Goal: Information Seeking & Learning: Find specific page/section

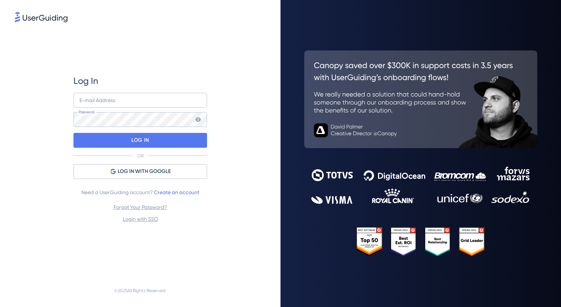
click at [163, 73] on div "Log In E-mail Address Password LOG IN OR LOG IN WITH GOOGLE Need a UserGuiding …" at bounding box center [140, 149] width 134 height 251
click at [130, 104] on input "email" at bounding box center [140, 100] width 134 height 15
paste input "peeps@piktochart.com"
type input "peeps@piktochart.com"
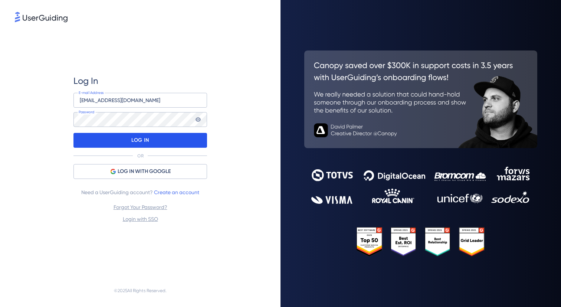
click at [153, 137] on div "LOG IN" at bounding box center [140, 140] width 134 height 15
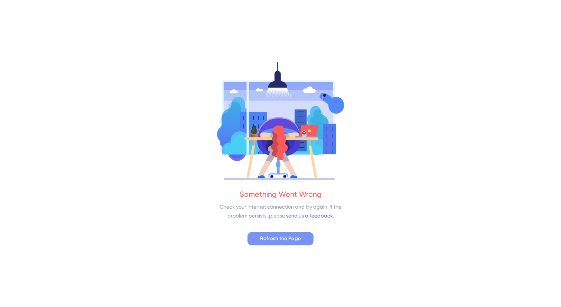
click at [273, 237] on span "Refresh the Page" at bounding box center [280, 238] width 41 height 9
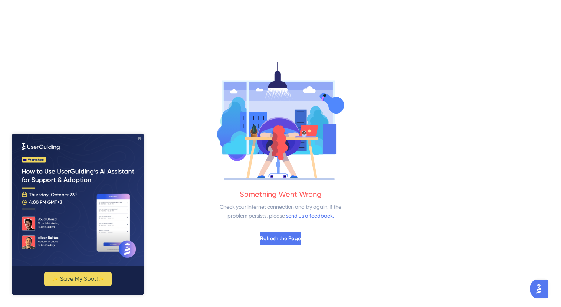
click at [140, 139] on icon "Close Preview" at bounding box center [139, 138] width 3 height 3
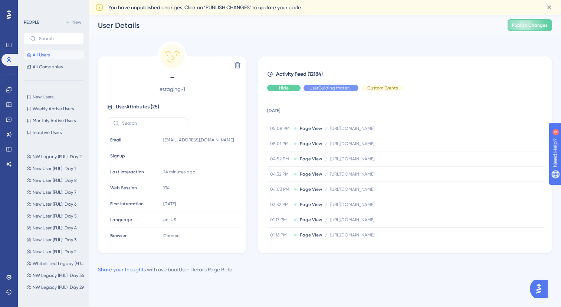
click at [284, 89] on span "Hide" at bounding box center [284, 88] width 10 height 6
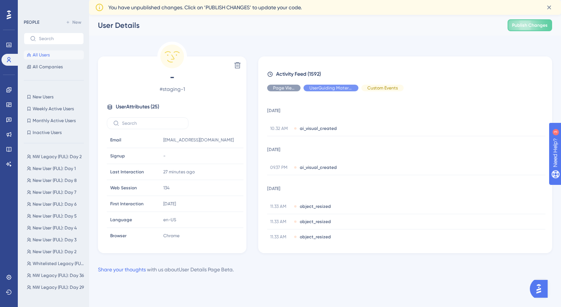
click at [41, 56] on span "All Users" at bounding box center [41, 55] width 17 height 6
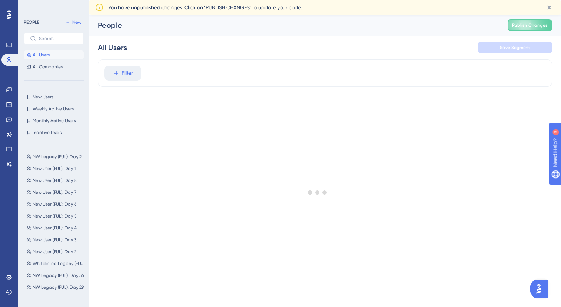
click at [122, 77] on div at bounding box center [317, 191] width 487 height 253
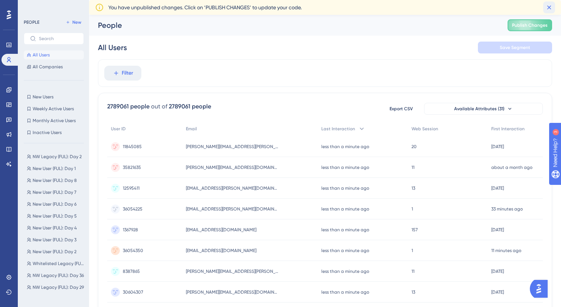
click at [549, 9] on icon at bounding box center [549, 7] width 7 height 7
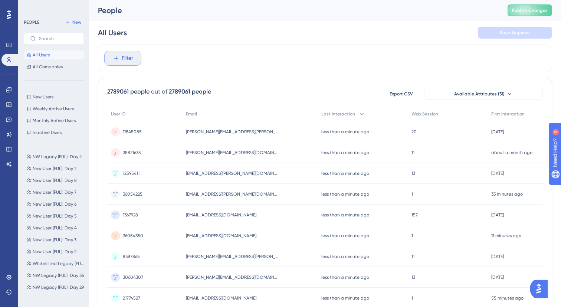
click at [122, 61] on span "Filter" at bounding box center [128, 58] width 12 height 9
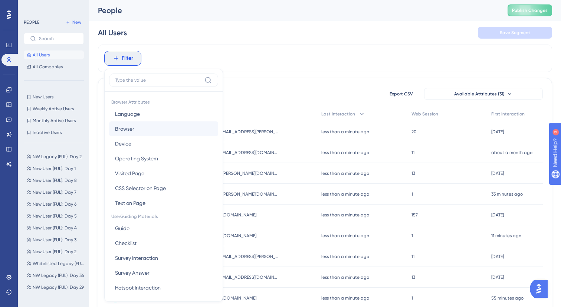
scroll to position [23, 0]
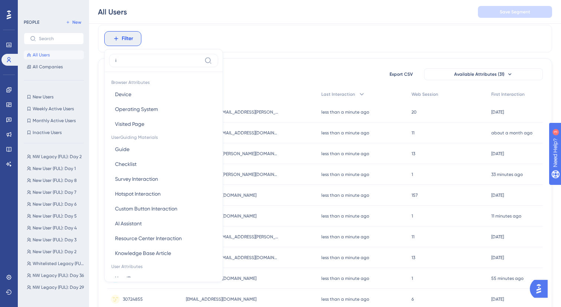
type input "id"
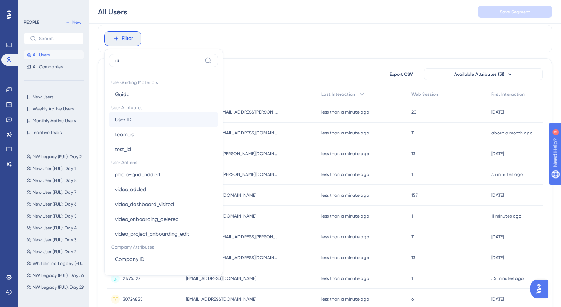
click at [145, 121] on button "User ID User ID" at bounding box center [163, 119] width 109 height 15
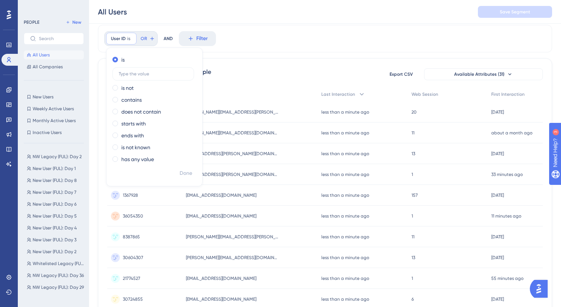
click at [259, 52] on div "User ID is Remove is is not contains does not contain starts with ends with is …" at bounding box center [325, 38] width 454 height 27
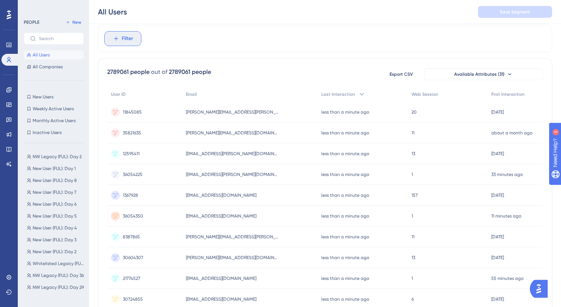
click at [123, 42] on span "Filter" at bounding box center [128, 38] width 12 height 9
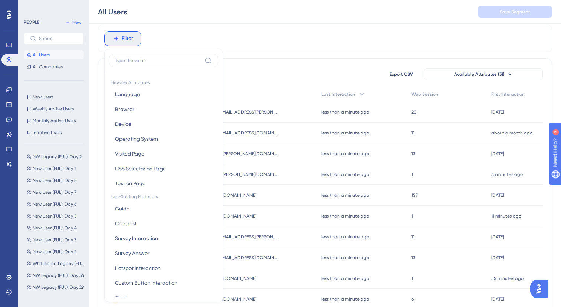
scroll to position [30, 0]
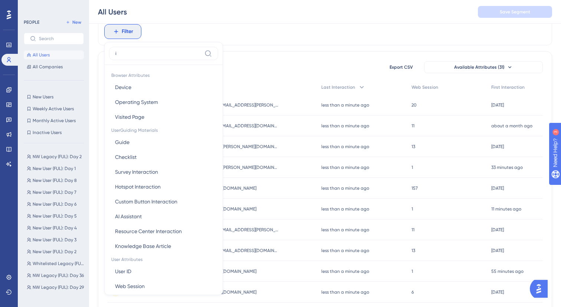
type input "id"
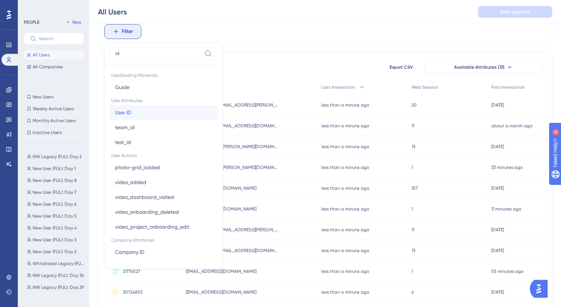
click at [136, 109] on button "User ID User ID" at bounding box center [163, 112] width 109 height 15
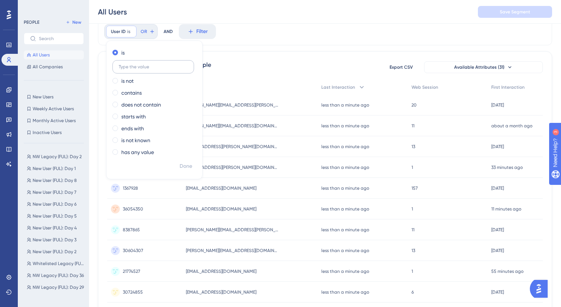
click at [140, 69] on input "text" at bounding box center [153, 66] width 69 height 5
type input "1"
click at [185, 166] on span "Done" at bounding box center [186, 166] width 13 height 9
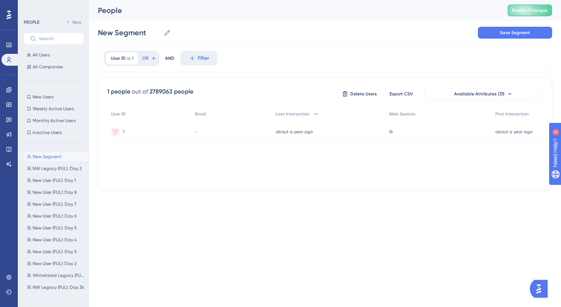
scroll to position [0, 0]
click at [218, 129] on div "-" at bounding box center [231, 131] width 81 height 21
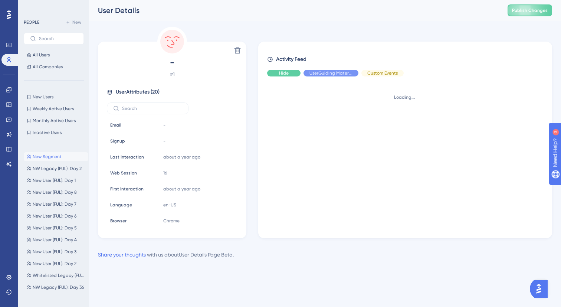
click at [292, 75] on div "Hide" at bounding box center [283, 73] width 33 height 7
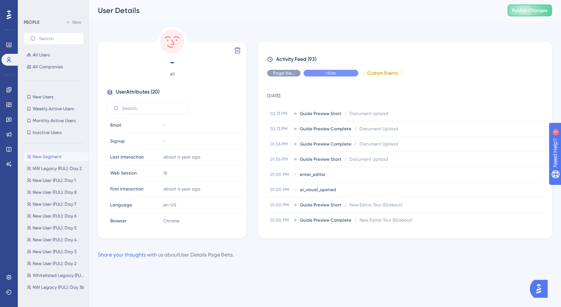
click at [331, 70] on span "Hide" at bounding box center [331, 73] width 10 height 6
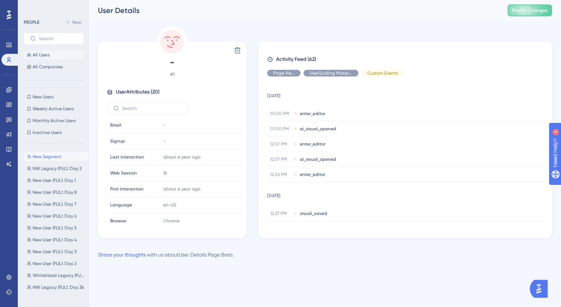
click at [47, 56] on span "All Users" at bounding box center [41, 55] width 17 height 6
click at [46, 57] on span "All Users" at bounding box center [41, 55] width 17 height 6
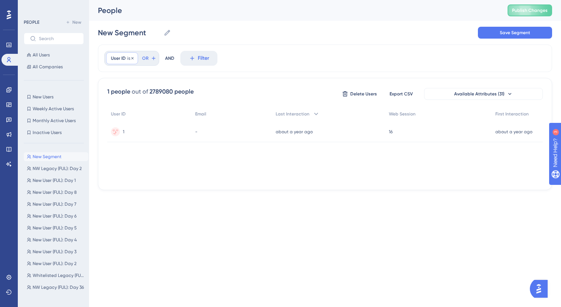
click at [131, 59] on icon at bounding box center [132, 58] width 2 height 2
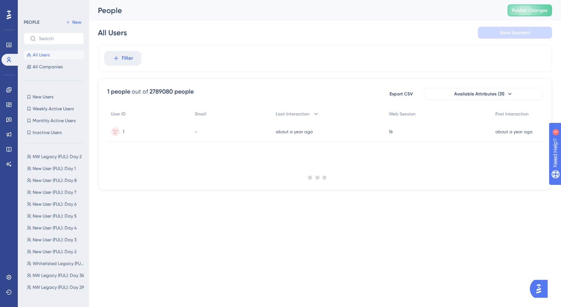
click at [131, 59] on div at bounding box center [317, 176] width 487 height 253
click at [120, 60] on button "Filter" at bounding box center [122, 58] width 37 height 15
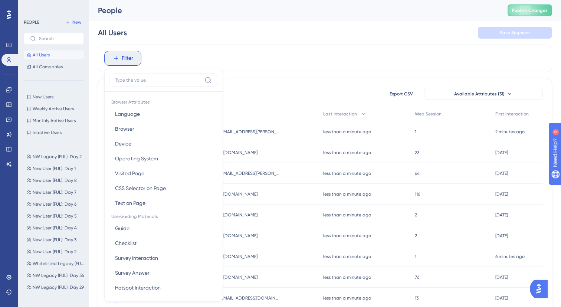
scroll to position [32, 0]
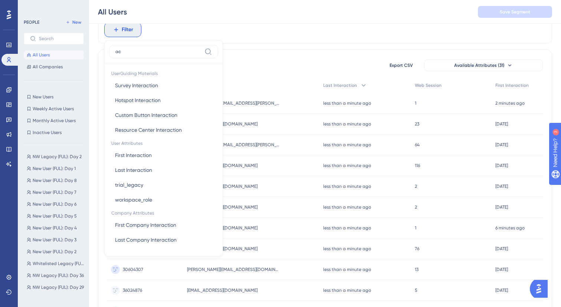
type input "a"
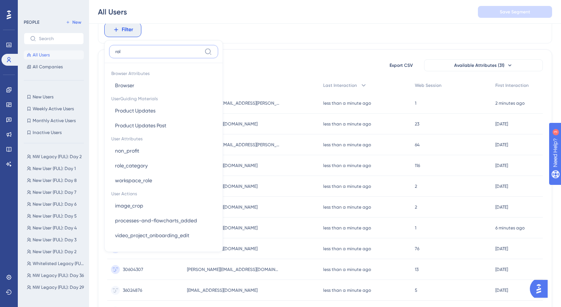
type input "role"
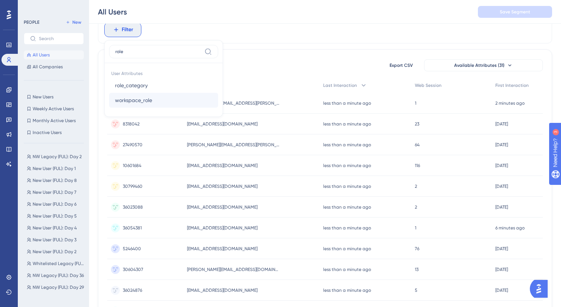
click at [154, 102] on button "workspace_role workspace_role" at bounding box center [163, 100] width 109 height 15
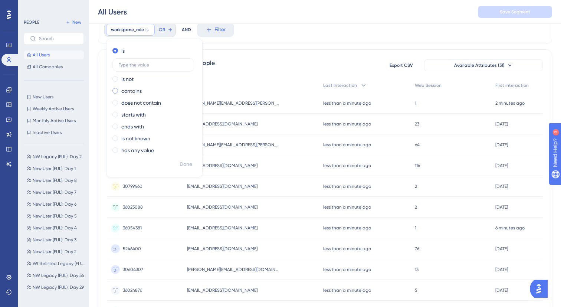
click at [133, 88] on label "contains" at bounding box center [131, 90] width 20 height 9
type input "owner"
click at [212, 29] on div "AND" at bounding box center [214, 29] width 9 height 15
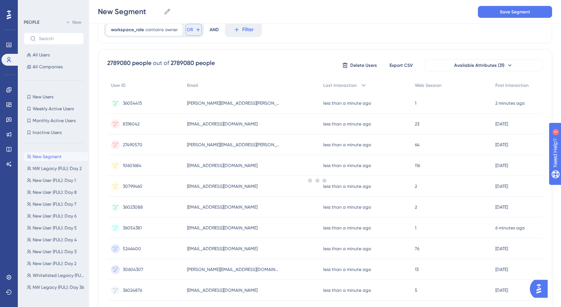
click at [198, 29] on icon at bounding box center [198, 30] width 6 height 6
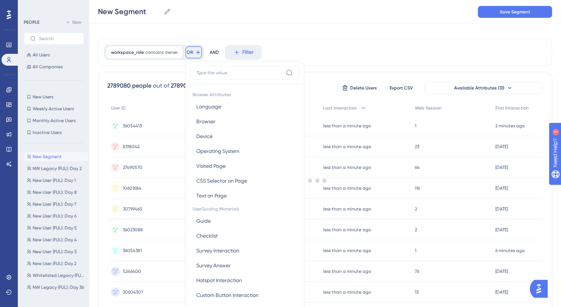
scroll to position [6, 0]
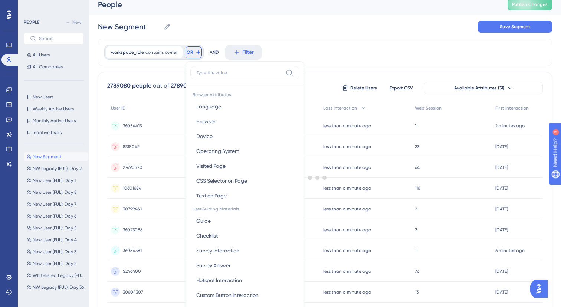
click at [187, 53] on div at bounding box center [317, 176] width 487 height 253
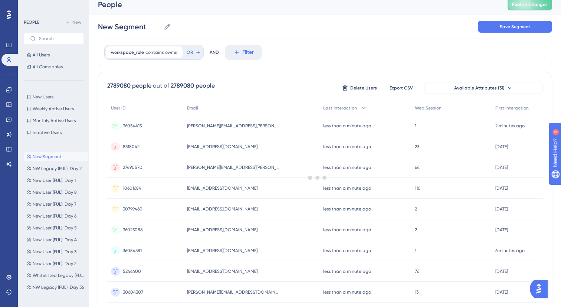
click at [187, 53] on div at bounding box center [317, 176] width 487 height 253
click at [320, 42] on div "workspace_role contains owner owner Remove OR AND Filter" at bounding box center [325, 52] width 454 height 27
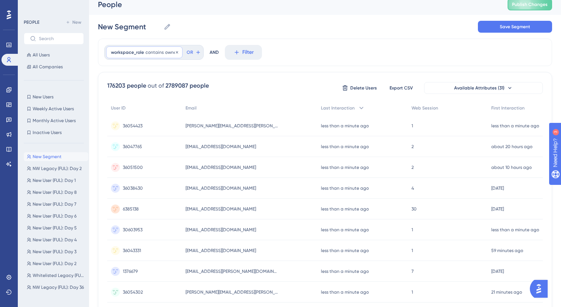
click at [157, 53] on span "contains" at bounding box center [154, 52] width 18 height 6
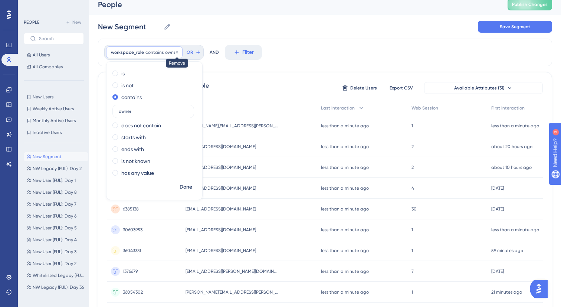
click at [176, 53] on icon at bounding box center [177, 52] width 4 height 4
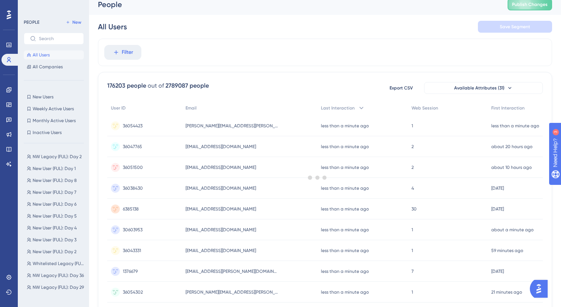
click at [122, 56] on div at bounding box center [317, 176] width 487 height 253
click at [124, 55] on div at bounding box center [317, 176] width 487 height 253
click at [127, 52] on div at bounding box center [317, 176] width 487 height 253
click at [111, 49] on button "Filter" at bounding box center [122, 52] width 37 height 15
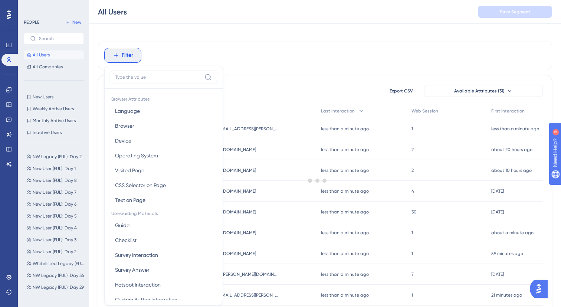
scroll to position [35, 0]
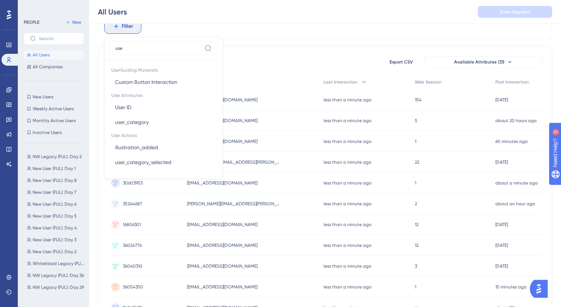
type input "user"
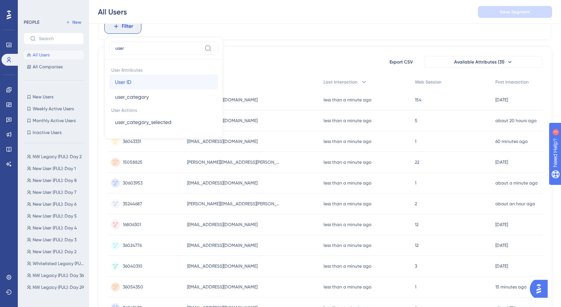
click at [129, 84] on span "User ID" at bounding box center [123, 82] width 16 height 9
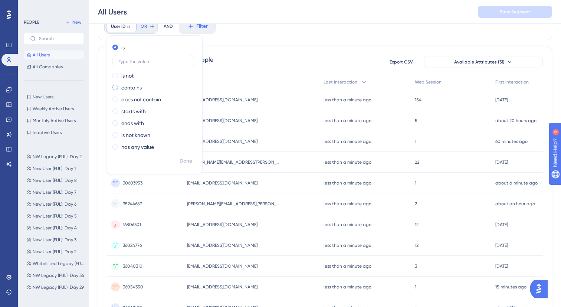
click at [125, 88] on label "contains" at bounding box center [131, 87] width 20 height 9
type input "31012854"
click at [191, 161] on span "Done" at bounding box center [186, 161] width 13 height 9
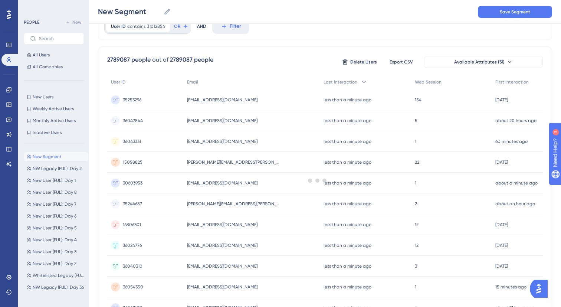
scroll to position [0, 0]
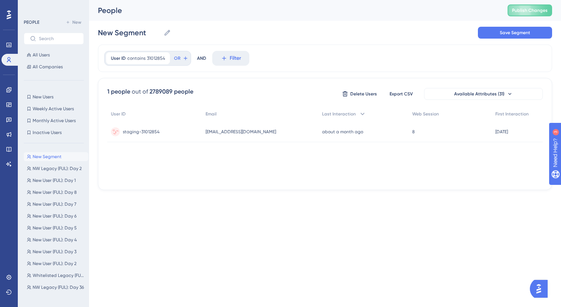
click at [216, 134] on span "[EMAIL_ADDRESS][DOMAIN_NAME]" at bounding box center [241, 132] width 71 height 6
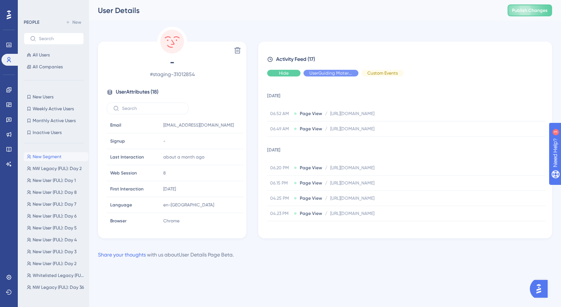
click at [291, 76] on div "Hide" at bounding box center [283, 73] width 33 height 7
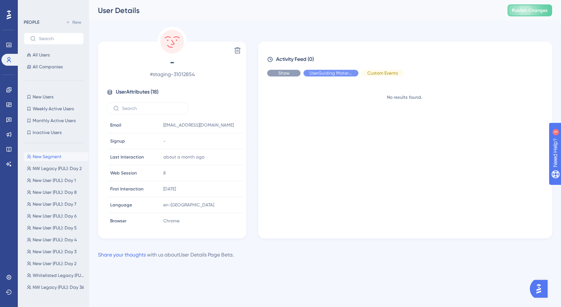
click at [293, 72] on div "Show" at bounding box center [283, 73] width 33 height 7
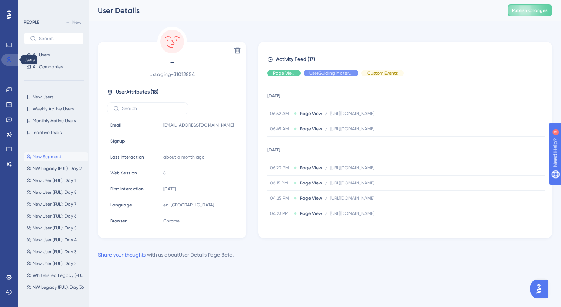
click at [17, 58] on link at bounding box center [10, 60] width 18 height 12
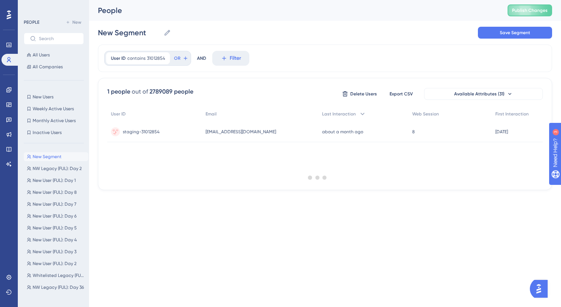
click at [171, 57] on div at bounding box center [317, 176] width 487 height 253
click at [163, 57] on icon at bounding box center [164, 58] width 4 height 4
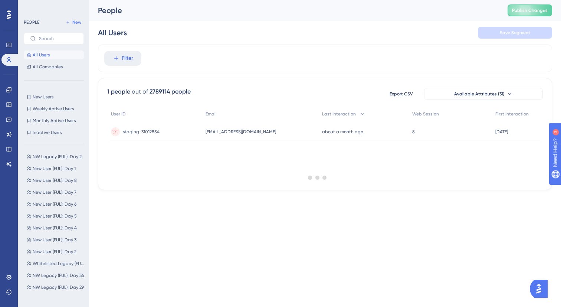
click at [131, 57] on div at bounding box center [317, 176] width 487 height 253
click at [120, 57] on div at bounding box center [317, 176] width 487 height 253
click at [115, 57] on div at bounding box center [317, 176] width 487 height 253
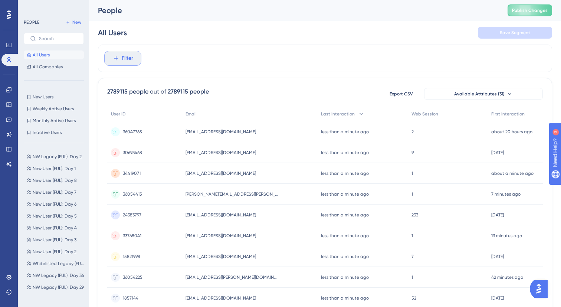
click at [121, 58] on button "Filter" at bounding box center [122, 58] width 37 height 15
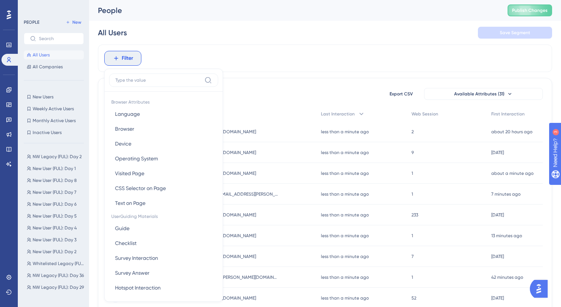
scroll to position [15, 0]
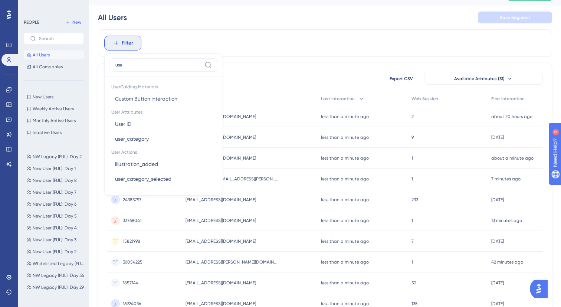
type input "user"
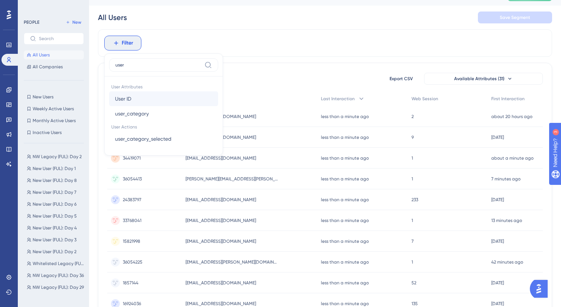
click at [140, 104] on button "User ID User ID" at bounding box center [163, 98] width 109 height 15
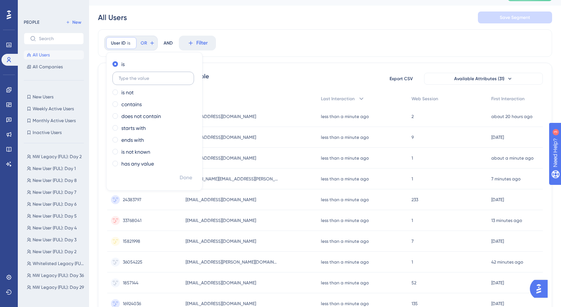
type input "1"
click at [189, 175] on span "Done" at bounding box center [186, 177] width 13 height 9
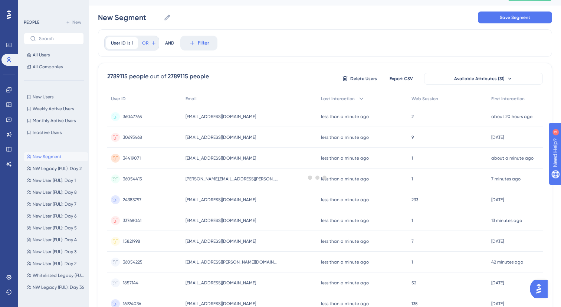
scroll to position [0, 0]
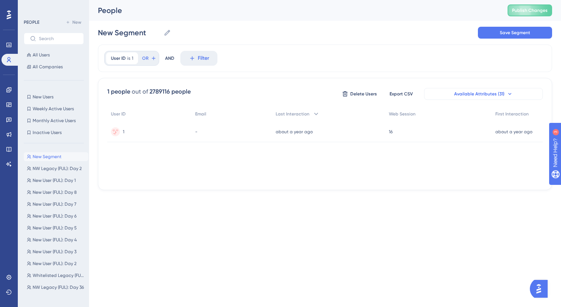
click at [455, 94] on span "Available Attributes (31)" at bounding box center [479, 94] width 50 height 6
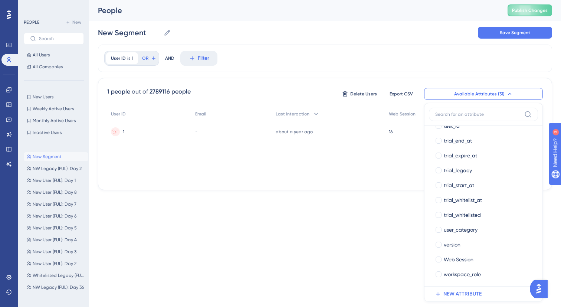
click at [461, 95] on span "Available Attributes (31)" at bounding box center [479, 94] width 50 height 6
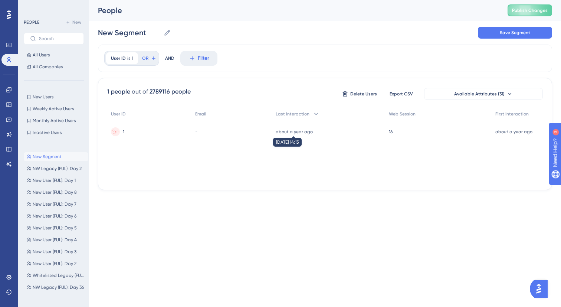
click at [291, 131] on time "about a year ago" at bounding box center [294, 131] width 37 height 5
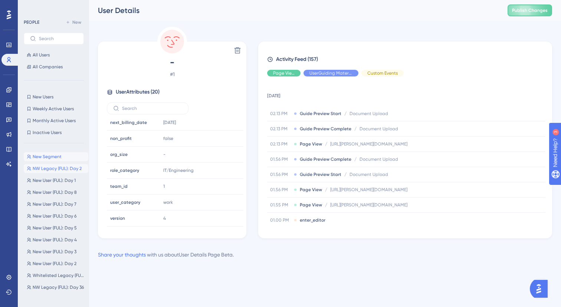
click at [59, 164] on button "NW Legacy (FUL): Day 2 NW Legacy (FUL): Day 2" at bounding box center [56, 168] width 65 height 9
click at [50, 165] on button "NW Legacy (FUL): Day 2 NW Legacy (FUL): Day 2" at bounding box center [56, 168] width 65 height 9
click at [54, 189] on span "New User (FUL): Day 8" at bounding box center [55, 192] width 44 height 6
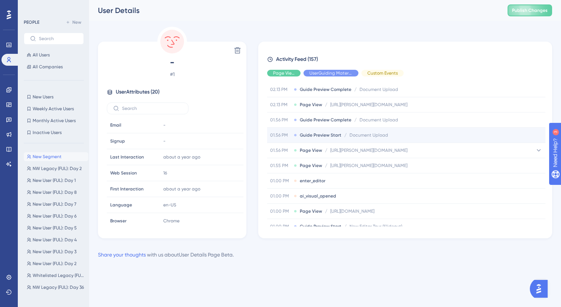
scroll to position [41, 0]
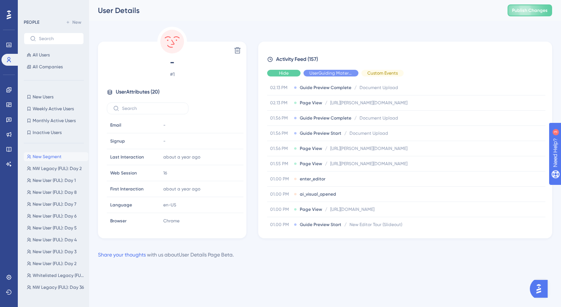
click at [290, 71] on div "Hide" at bounding box center [283, 73] width 33 height 7
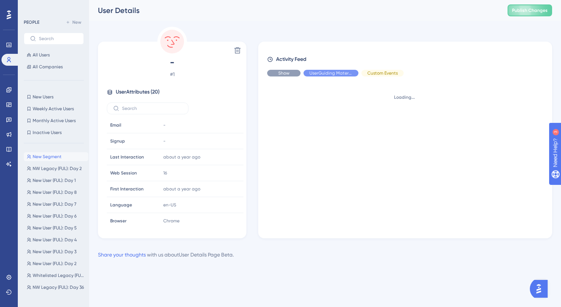
scroll to position [0, 0]
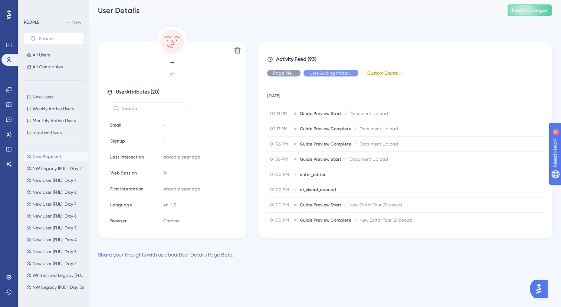
click at [216, 29] on div "Delete - # 1 User Attributes ( 20 ) Email Email - Signup Signup - Last Interact…" at bounding box center [172, 133] width 148 height 212
click at [329, 72] on span "Hide" at bounding box center [331, 73] width 10 height 6
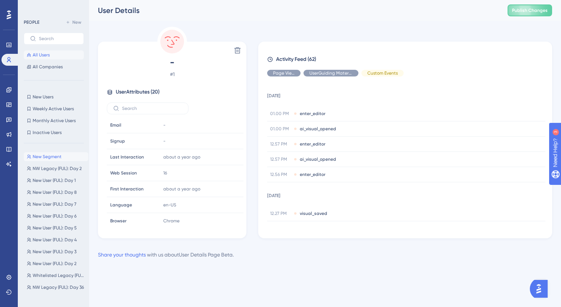
click at [34, 55] on span "All Users" at bounding box center [41, 55] width 17 height 6
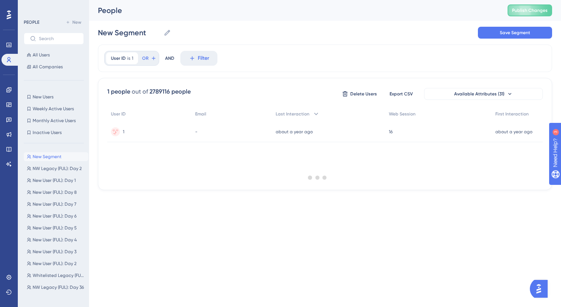
click at [132, 60] on div at bounding box center [317, 176] width 487 height 253
click at [130, 58] on icon at bounding box center [132, 58] width 4 height 4
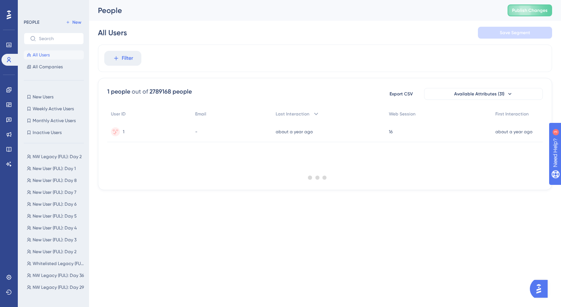
click at [130, 58] on div at bounding box center [317, 176] width 487 height 253
click at [113, 57] on div at bounding box center [317, 176] width 487 height 253
click at [115, 56] on div at bounding box center [317, 176] width 487 height 253
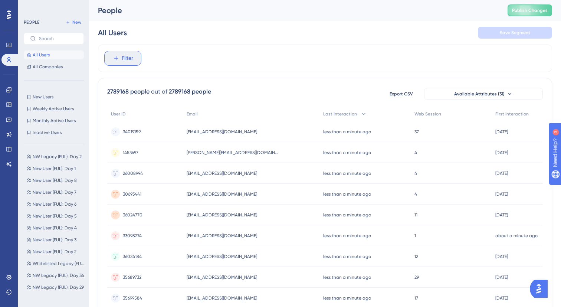
click at [115, 56] on icon at bounding box center [116, 58] width 4 height 4
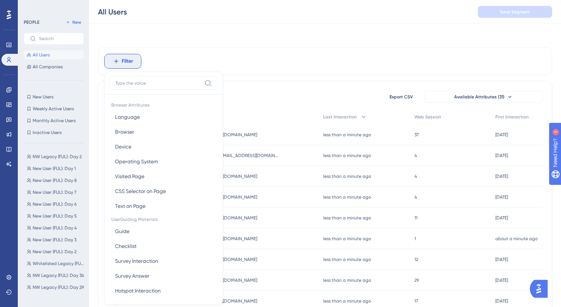
scroll to position [32, 0]
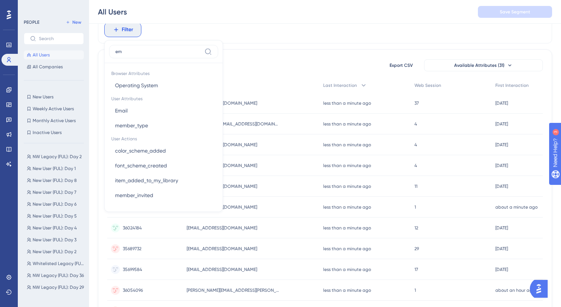
type input "ema"
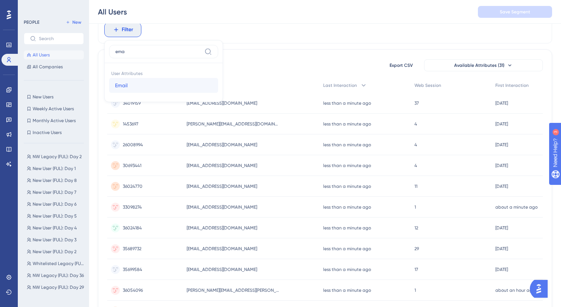
click at [142, 83] on button "Email Email" at bounding box center [163, 85] width 109 height 15
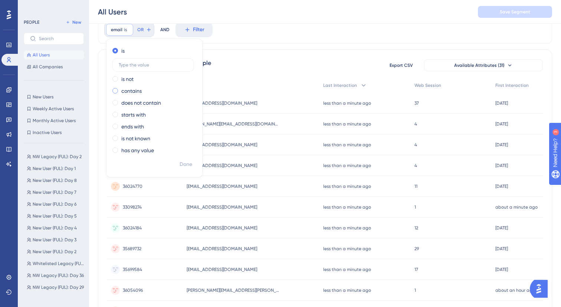
click at [134, 94] on label "contains" at bounding box center [131, 90] width 20 height 9
type input "prouser"
click at [183, 159] on button "Done" at bounding box center [186, 164] width 21 height 13
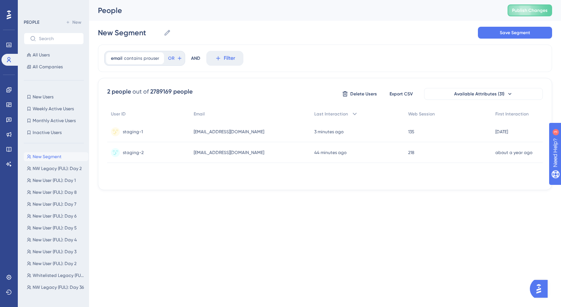
scroll to position [0, 0]
click at [173, 139] on div "staging-1 staging-1" at bounding box center [148, 131] width 83 height 21
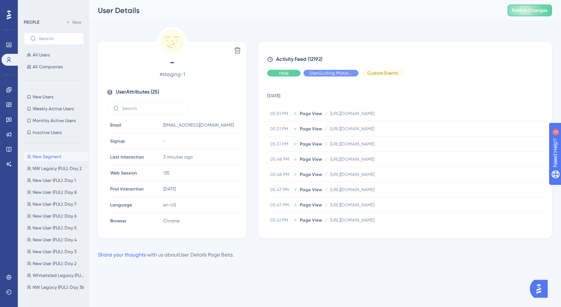
click at [290, 75] on div "Hide" at bounding box center [283, 73] width 33 height 7
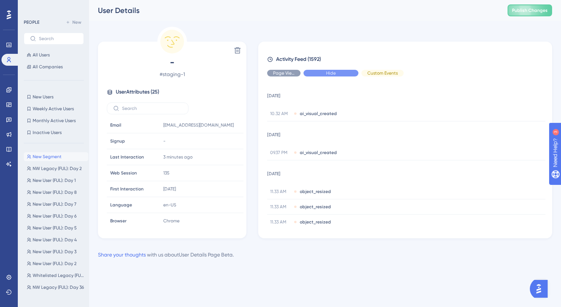
click at [325, 73] on div "Hide" at bounding box center [331, 73] width 55 height 7
